Goal: Task Accomplishment & Management: Use online tool/utility

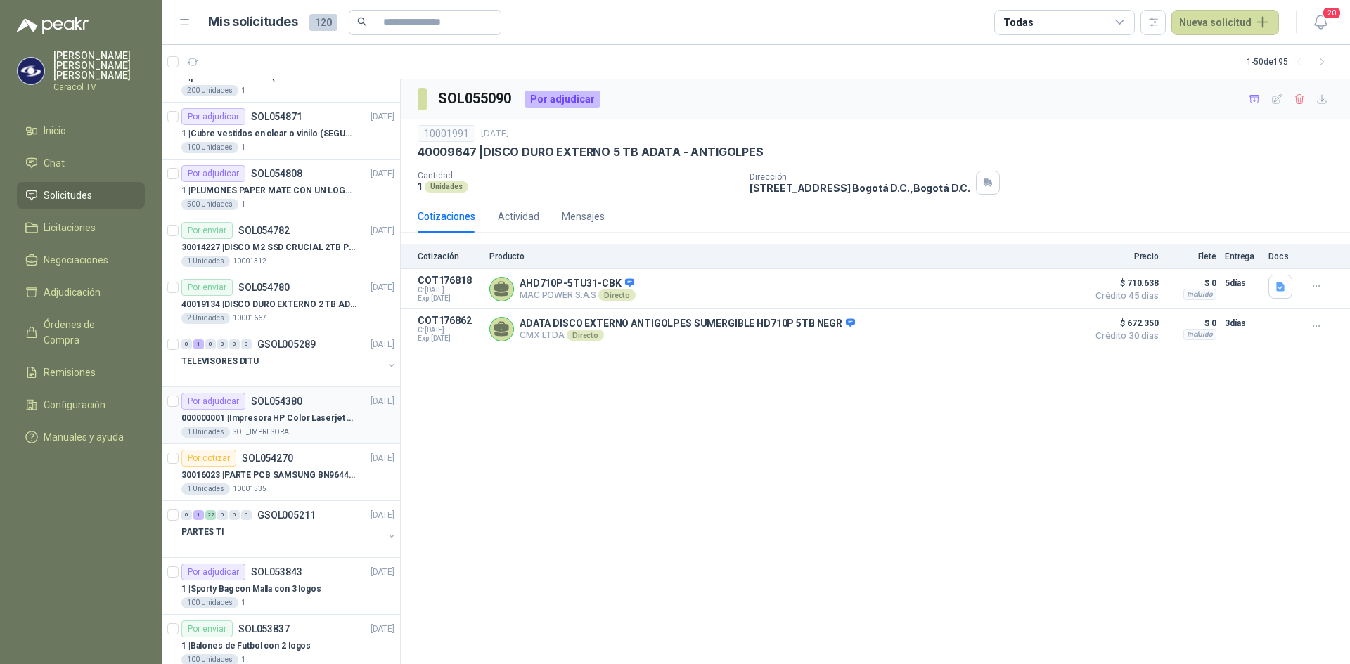
scroll to position [281, 0]
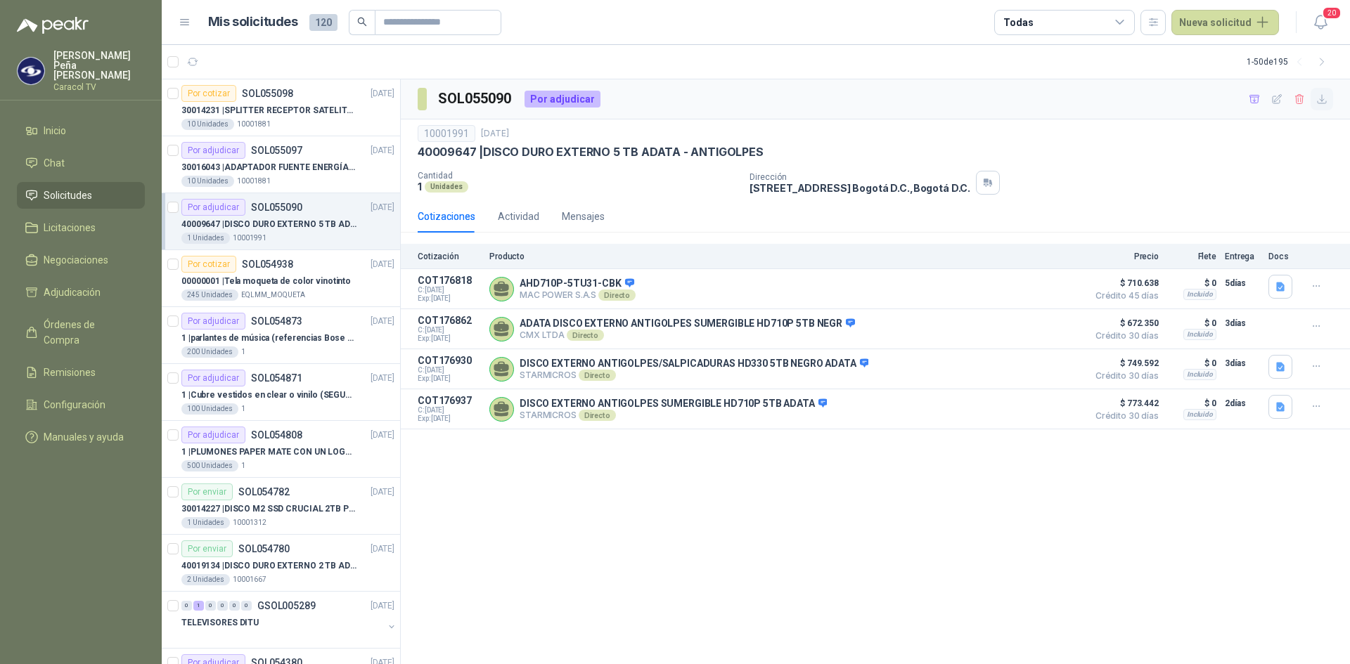
click at [1319, 99] on icon "button" at bounding box center [1322, 99] width 12 height 12
click at [1256, 96] on icon "button" at bounding box center [1254, 99] width 12 height 12
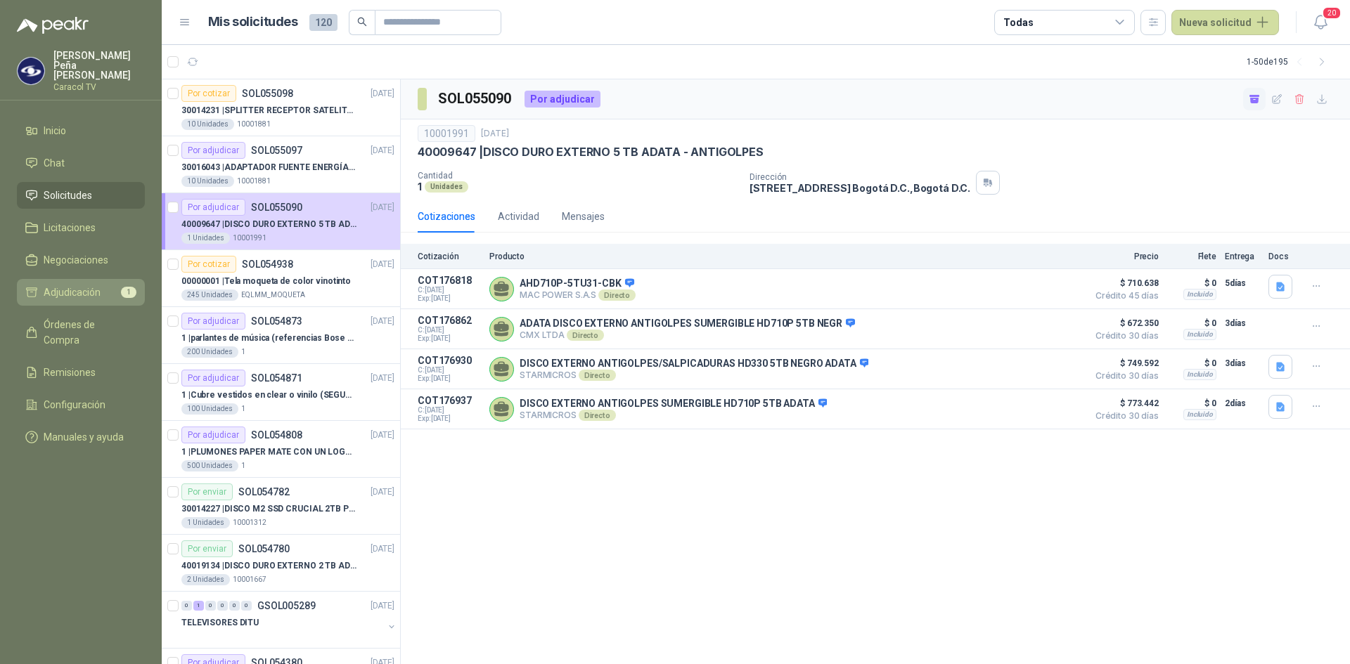
click at [96, 285] on span "Adjudicación" at bounding box center [72, 292] width 57 height 15
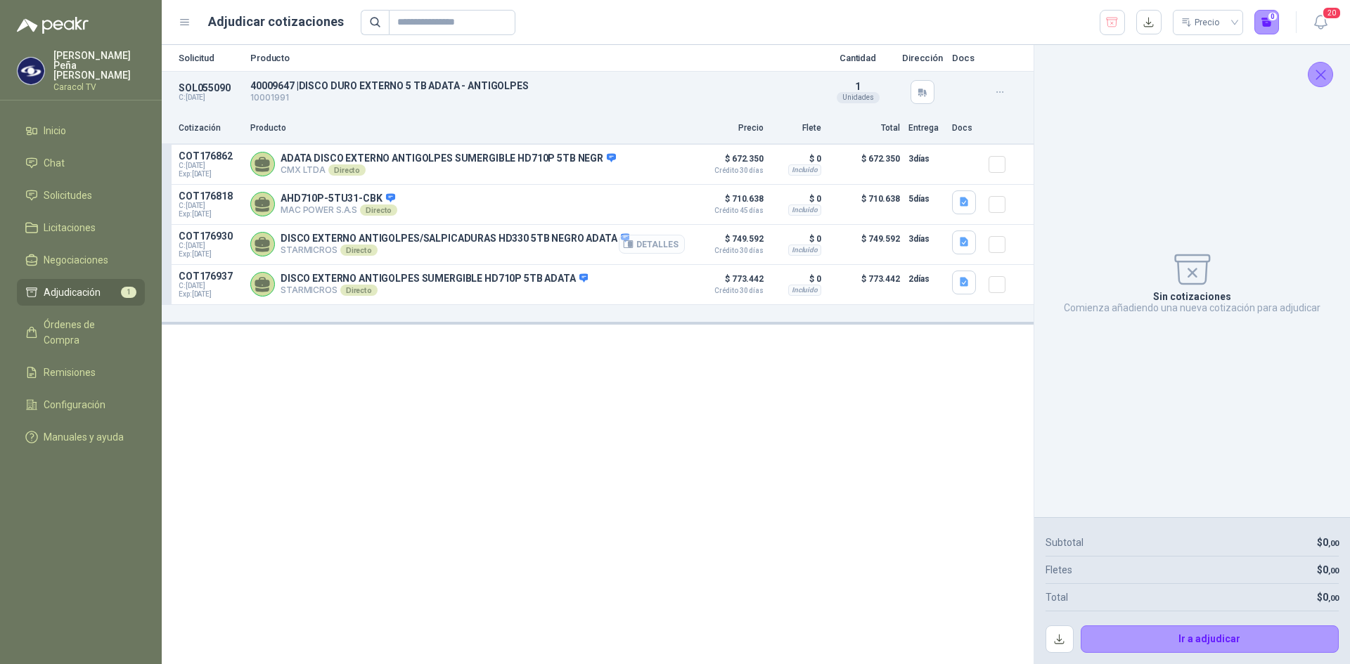
click at [654, 247] on button "Detalles" at bounding box center [652, 244] width 66 height 19
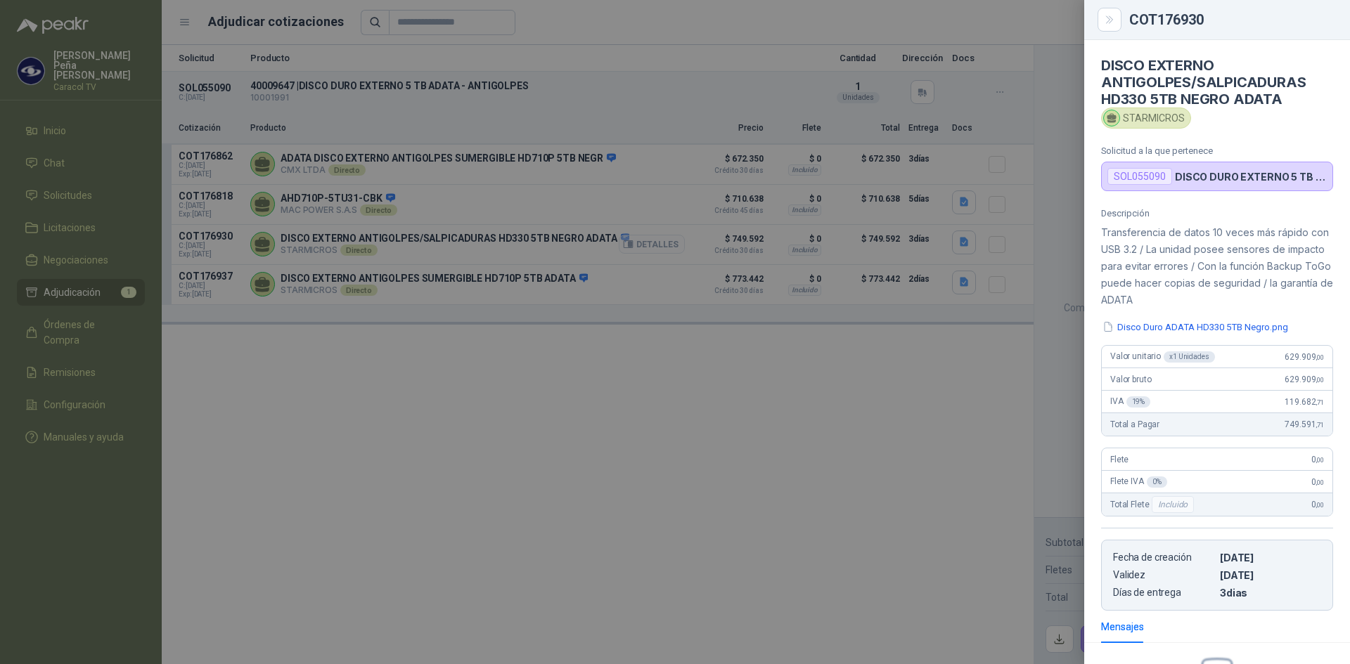
scroll to position [174, 0]
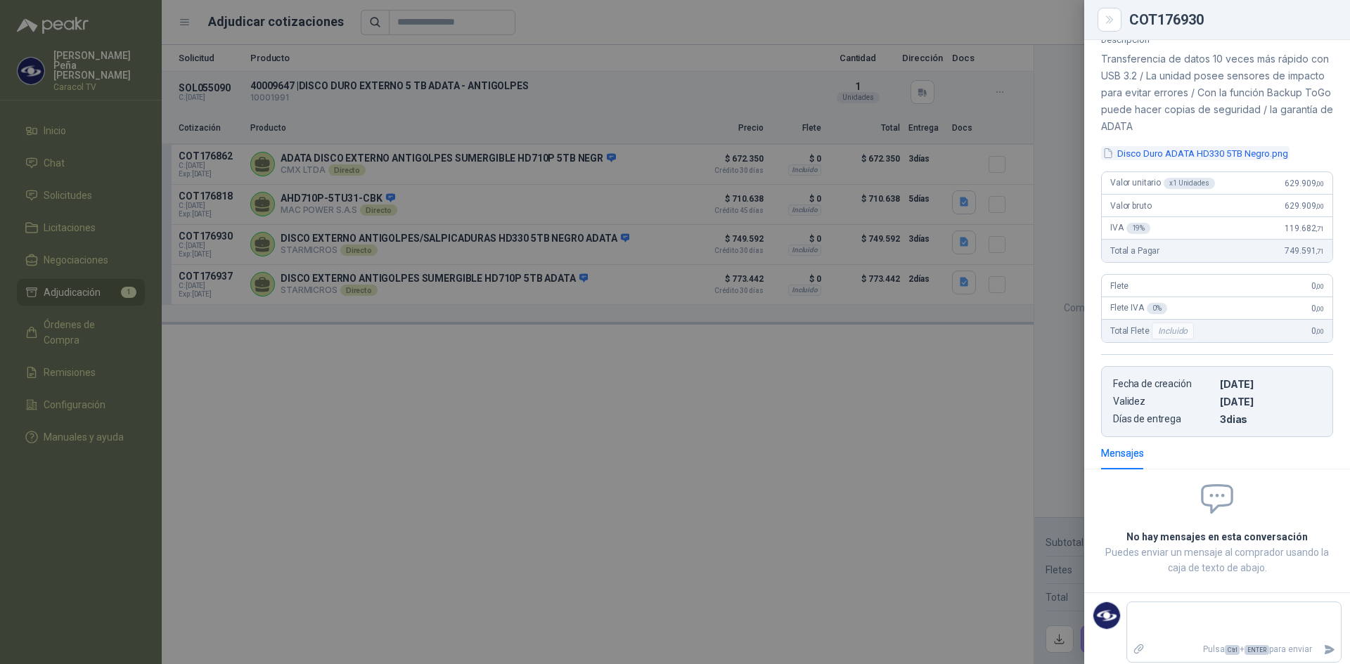
click at [1276, 146] on button "Disco Duro ADATA HD330 5TB Negro.png" at bounding box center [1195, 153] width 188 height 15
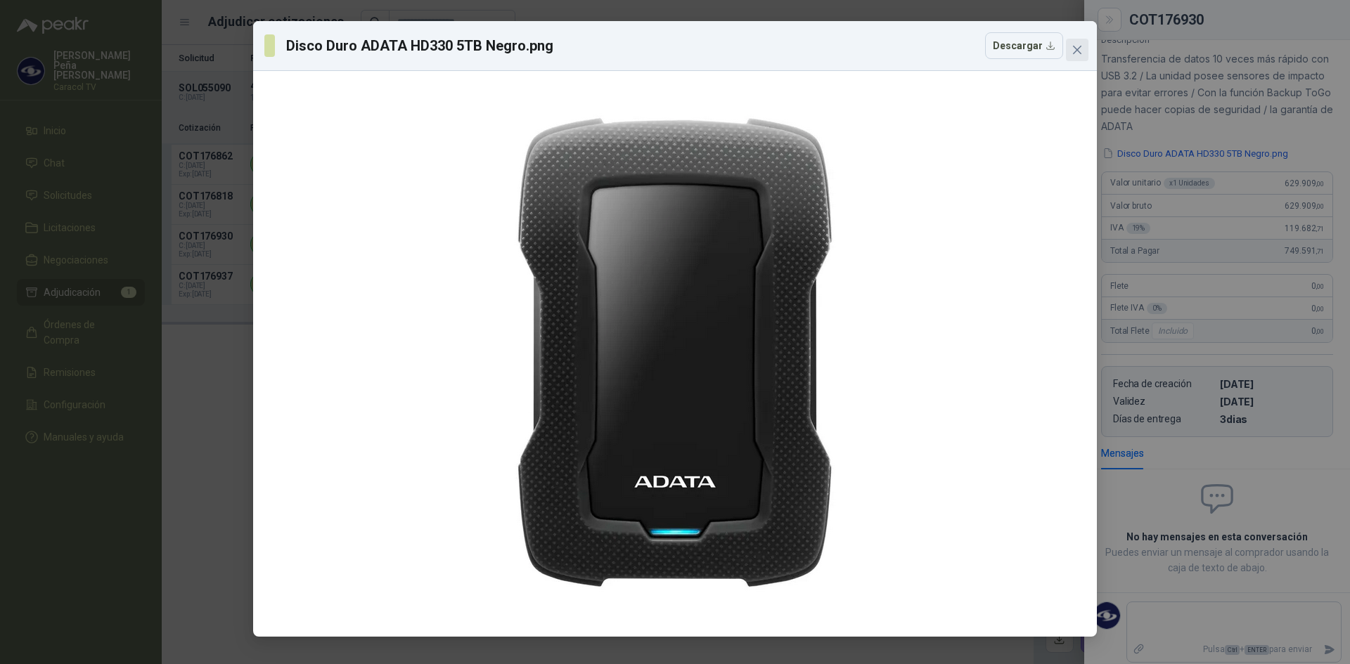
click at [1080, 50] on icon "close" at bounding box center [1076, 49] width 11 height 11
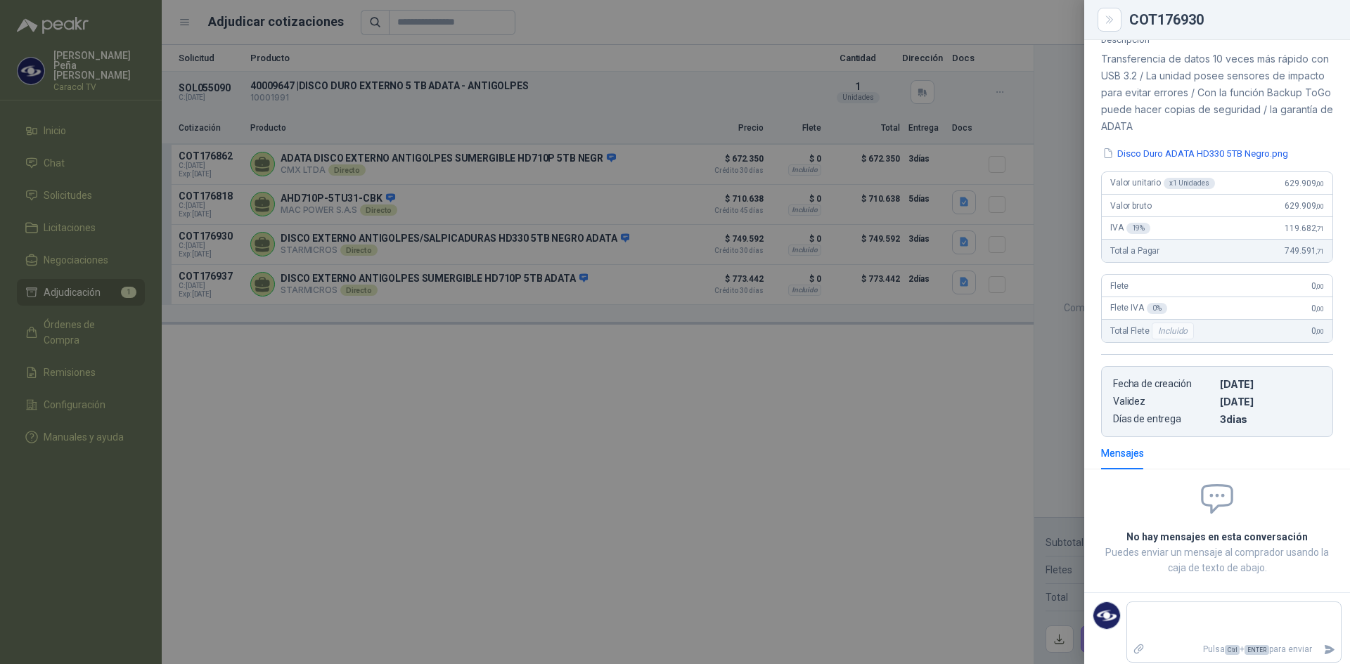
click at [870, 448] on div at bounding box center [675, 332] width 1350 height 664
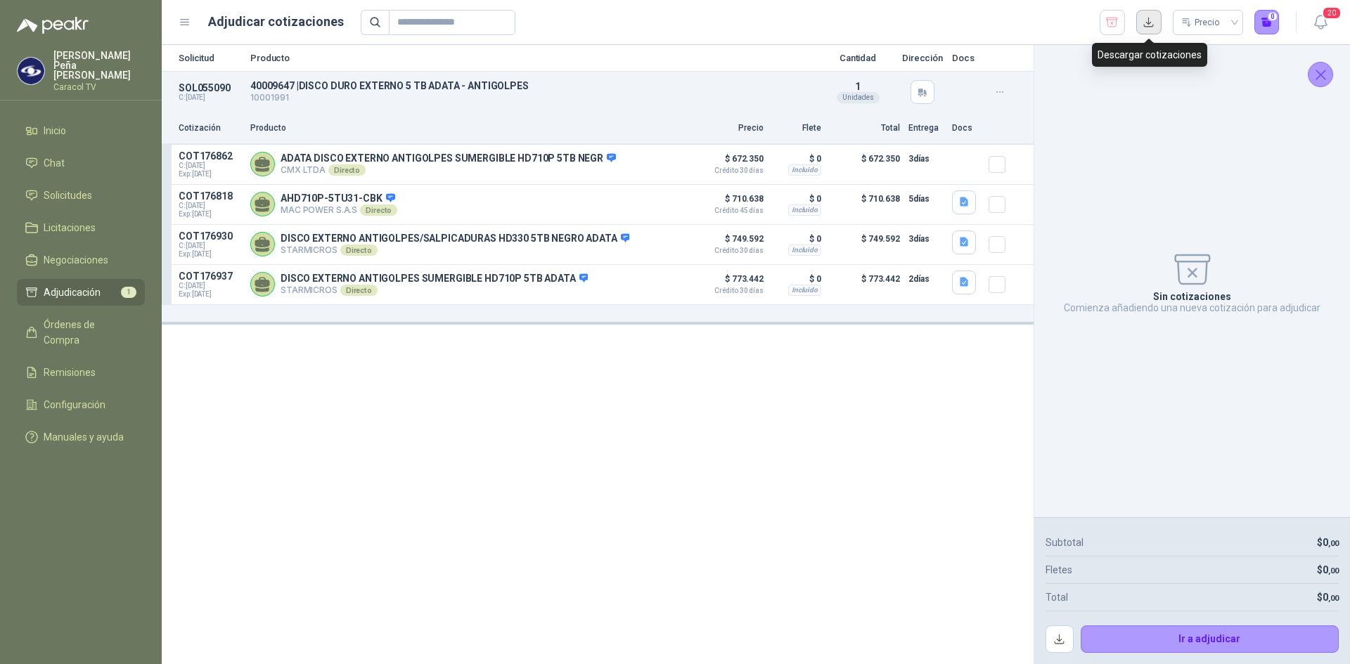
click at [1149, 22] on button "button" at bounding box center [1148, 22] width 25 height 25
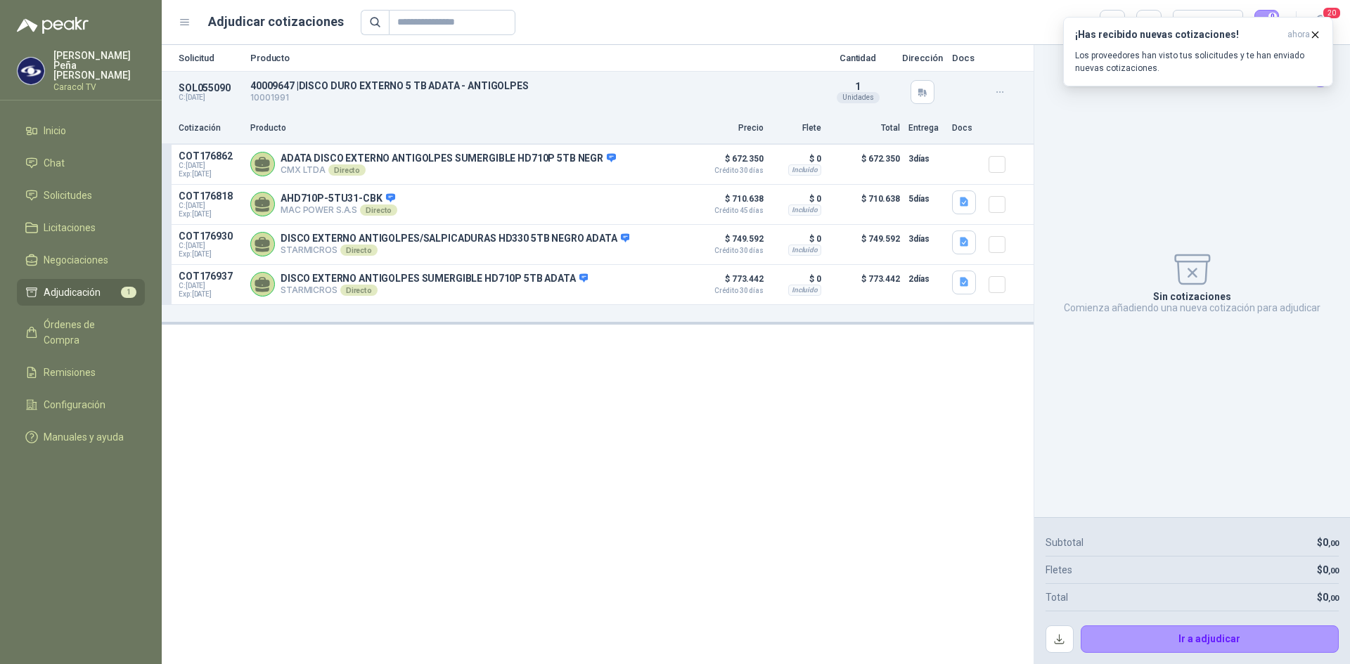
click at [652, 435] on div "Solicitud Producto Cantidad Dirección Docs SOL055090 C: 08/09/2025 40009647 | D…" at bounding box center [598, 354] width 872 height 619
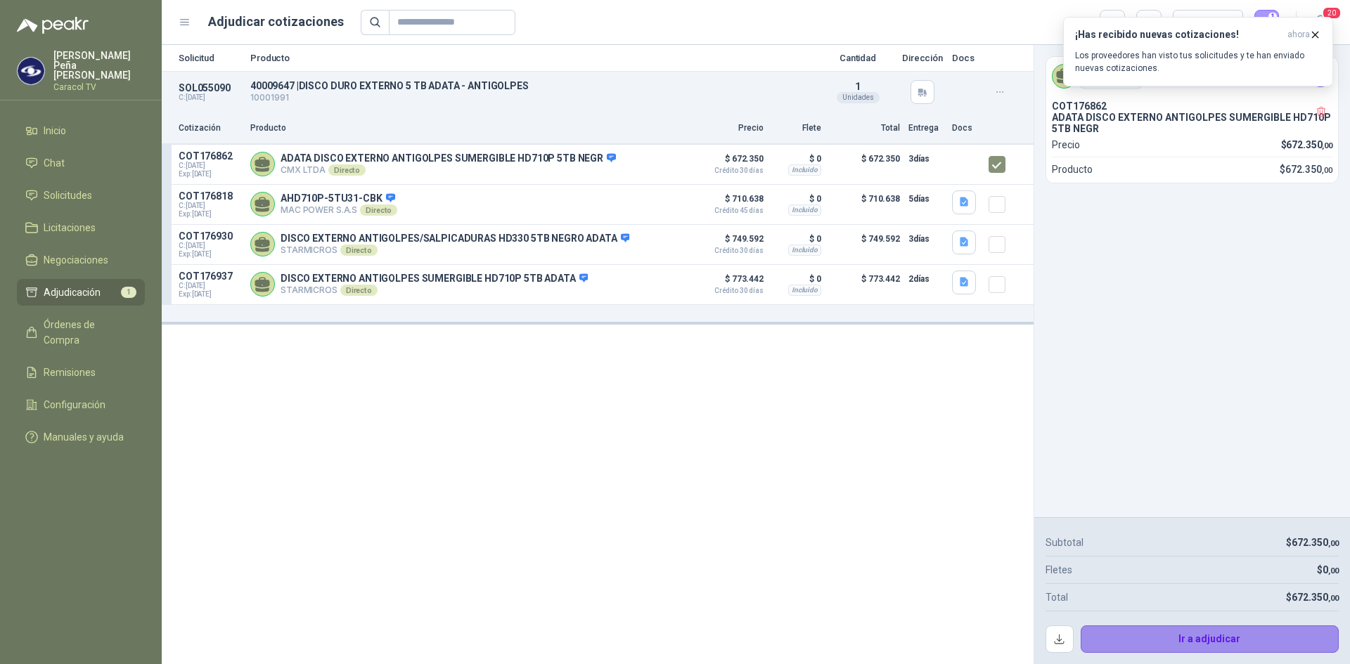
click at [1222, 637] on button "Ir a adjudicar" at bounding box center [1209, 640] width 259 height 28
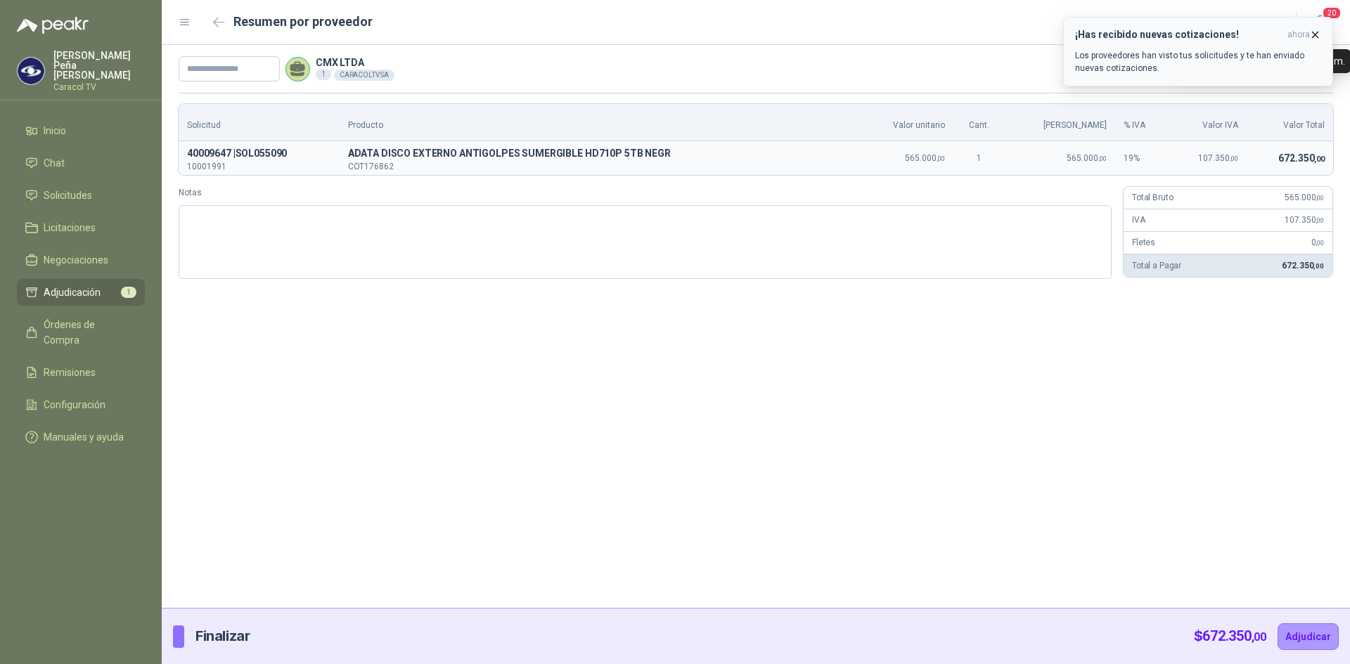
click at [1311, 32] on icon "button" at bounding box center [1315, 35] width 12 height 12
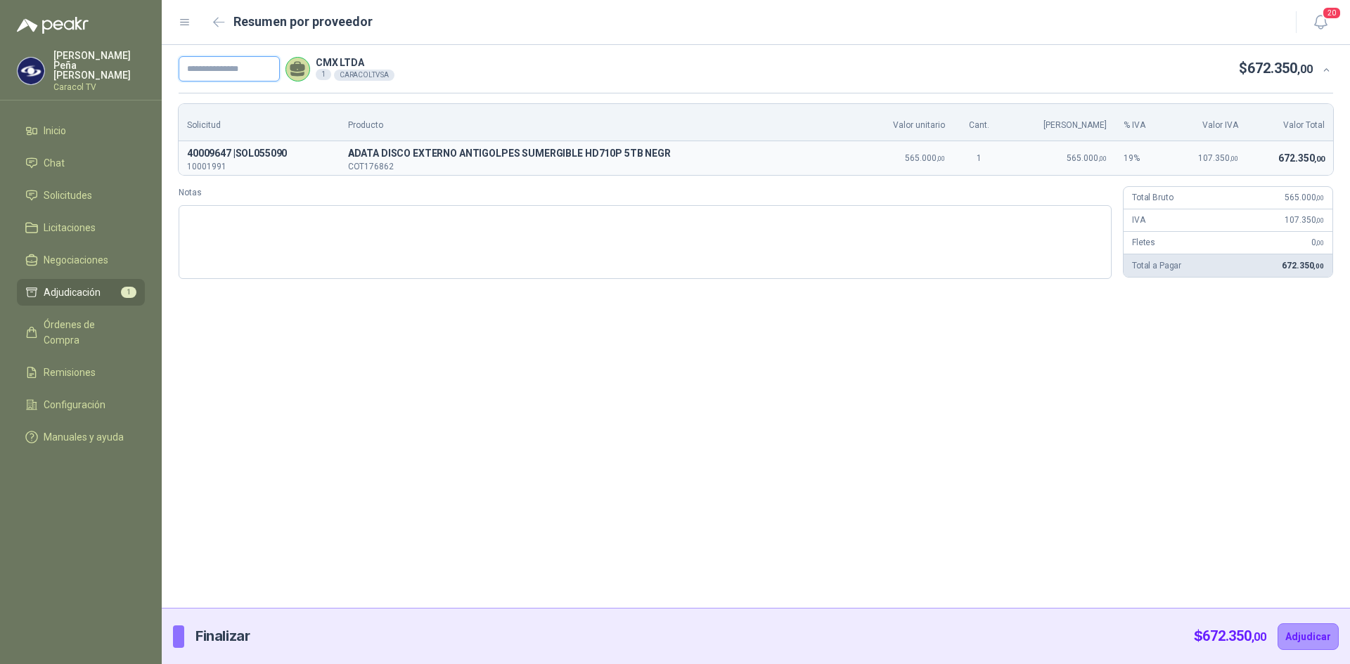
click at [271, 68] on input "text" at bounding box center [229, 68] width 101 height 25
paste input "**********"
type input "**********"
click at [994, 411] on div "**********" at bounding box center [756, 326] width 1188 height 563
click at [1310, 635] on button "Adjudicar" at bounding box center [1307, 637] width 61 height 27
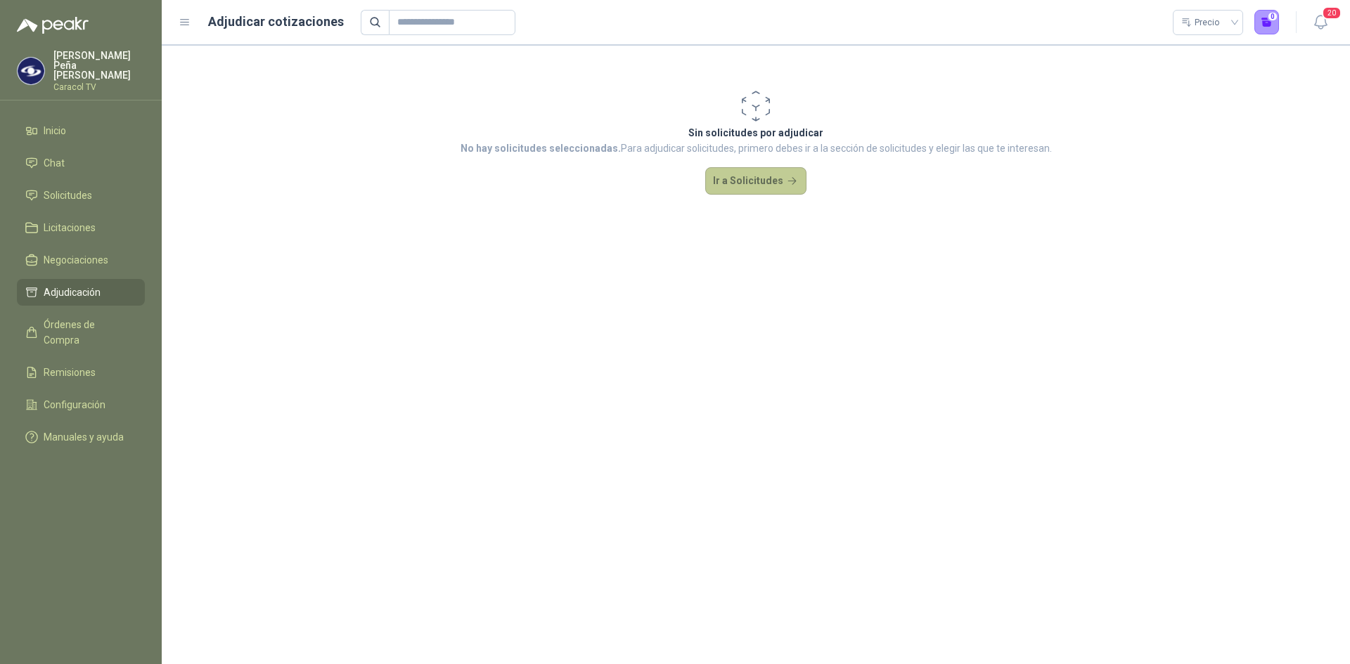
click at [782, 180] on button "Ir a Solicitudes" at bounding box center [755, 181] width 101 height 28
